Goal: Information Seeking & Learning: Learn about a topic

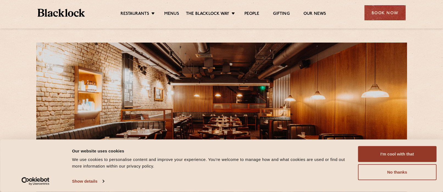
click at [170, 10] on ul "Restaurants [GEOGRAPHIC_DATA] [GEOGRAPHIC_DATA] [GEOGRAPHIC_DATA] [GEOGRAPHIC_D…" at bounding box center [223, 13] width 277 height 9
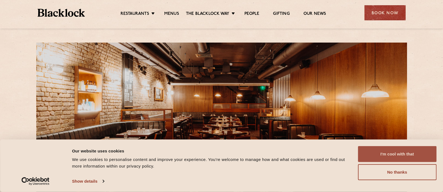
click at [403, 159] on button "I'm cool with that" at bounding box center [397, 154] width 79 height 16
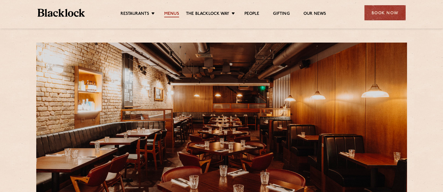
click at [173, 15] on link "Menus" at bounding box center [171, 14] width 15 height 6
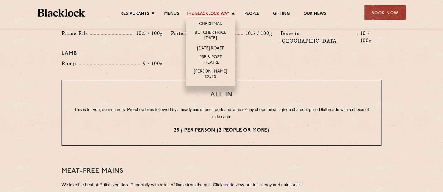
scroll to position [641, 0]
